Goal: Entertainment & Leisure: Consume media (video, audio)

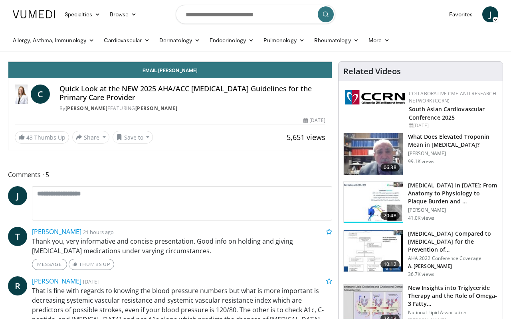
click at [332, 46] on div "Loaded : 61.56% 11:55 13:54" at bounding box center [169, 42] width 323 height 8
click at [381, 46] on div "Progress Bar" at bounding box center [381, 44] width 1 height 3
click at [332, 46] on div "Loaded : 78.14% 16:09 16:09" at bounding box center [169, 42] width 323 height 8
click at [412, 46] on div "Progress Bar" at bounding box center [412, 44] width 1 height 3
click at [332, 62] on span "Video Player" at bounding box center [324, 54] width 16 height 16
